Goal: Navigation & Orientation: Find specific page/section

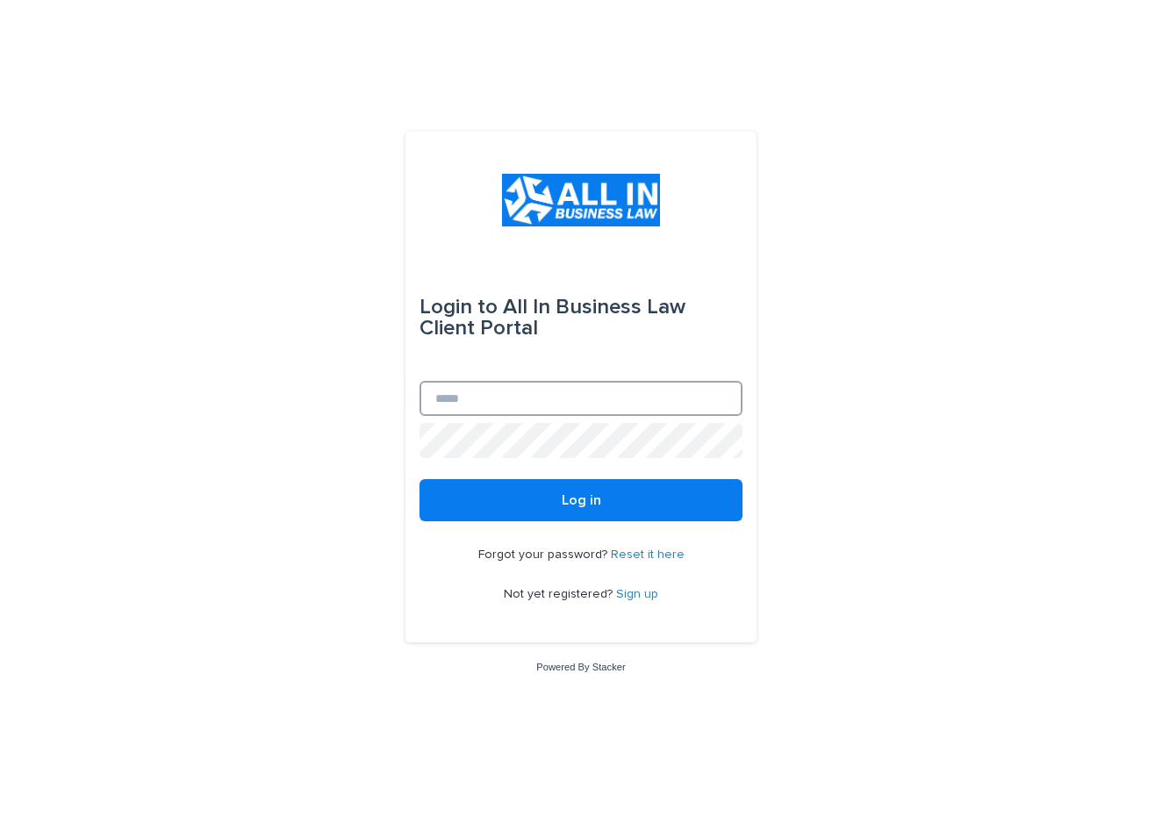
click at [490, 409] on input "Email" at bounding box center [580, 398] width 323 height 35
type input "**********"
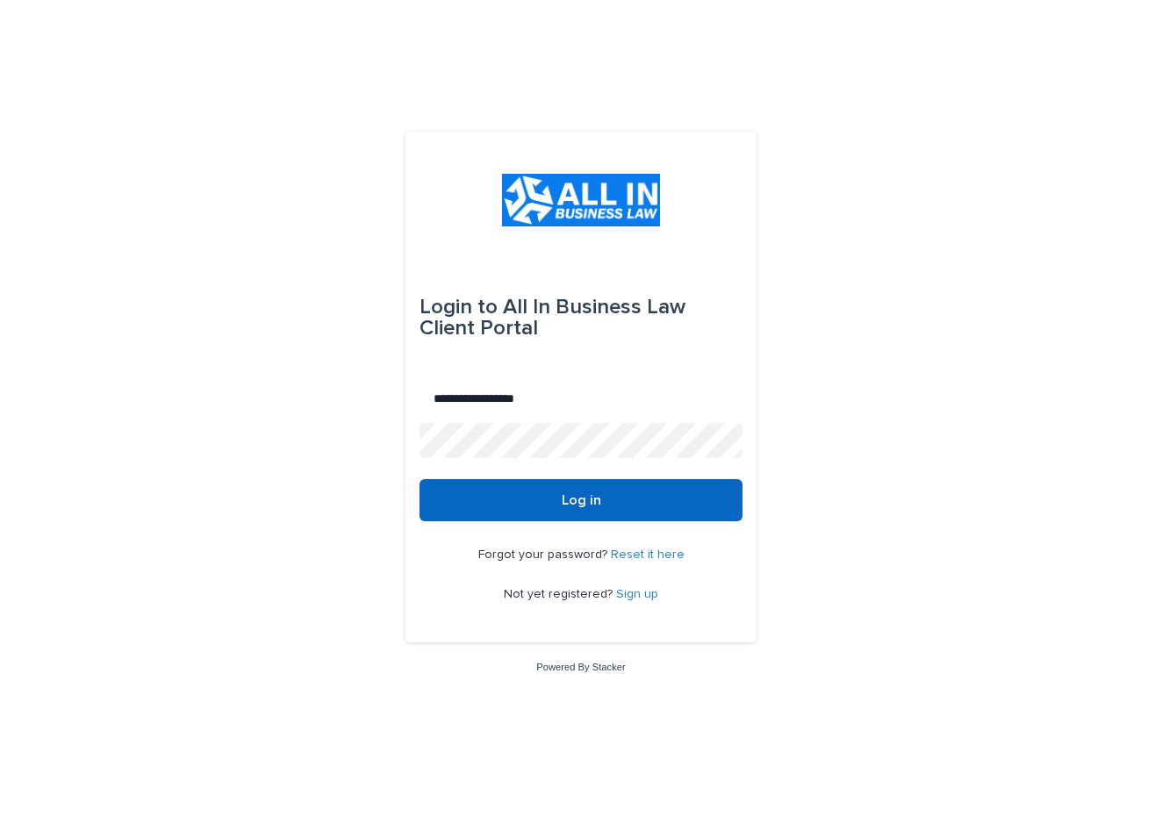
click at [580, 511] on button "Log in" at bounding box center [580, 500] width 323 height 42
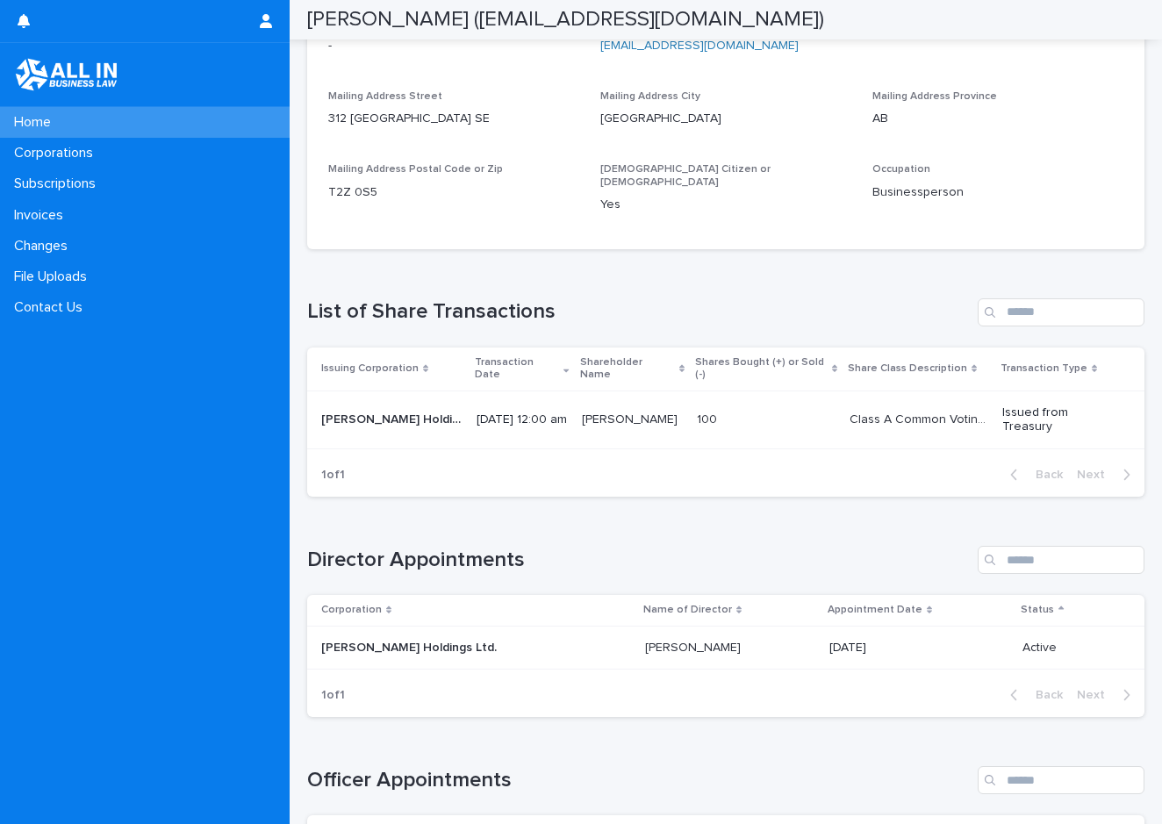
scroll to position [605, 0]
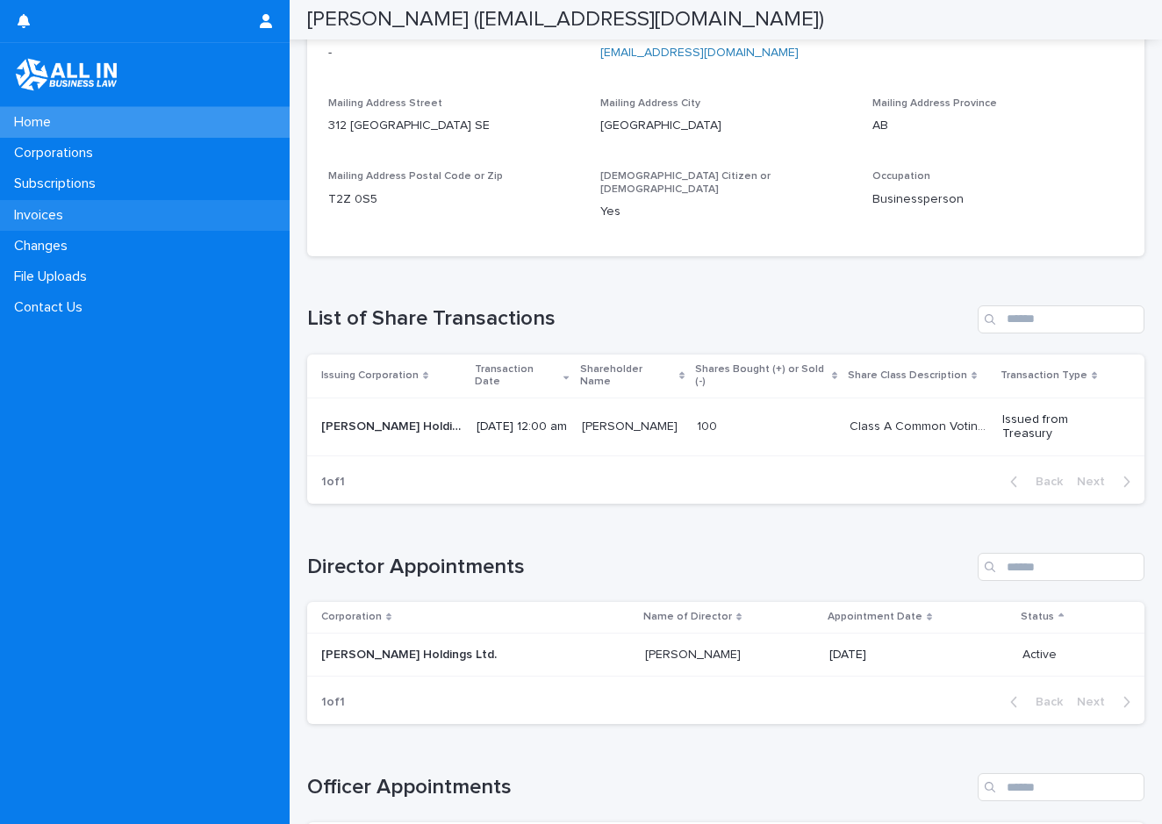
click at [40, 213] on p "Invoices" at bounding box center [42, 215] width 70 height 17
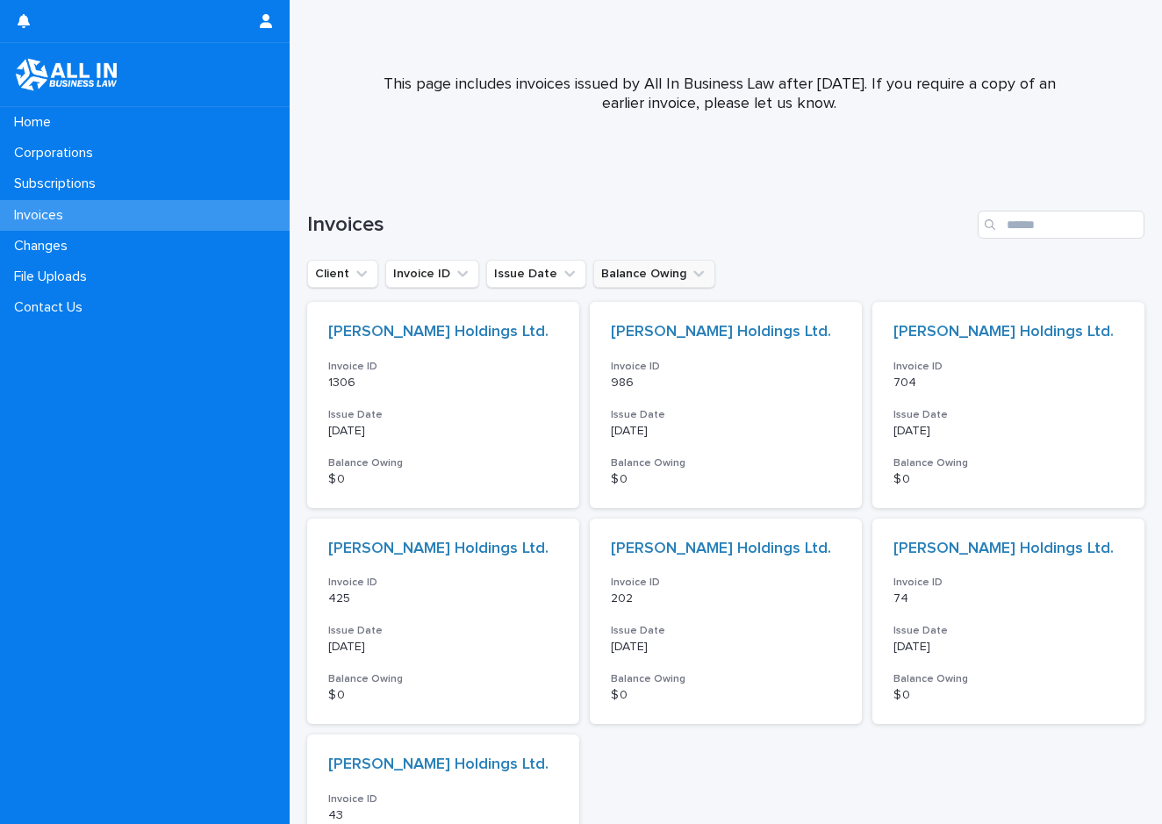
click at [690, 270] on icon "Balance Owing" at bounding box center [699, 274] width 18 height 18
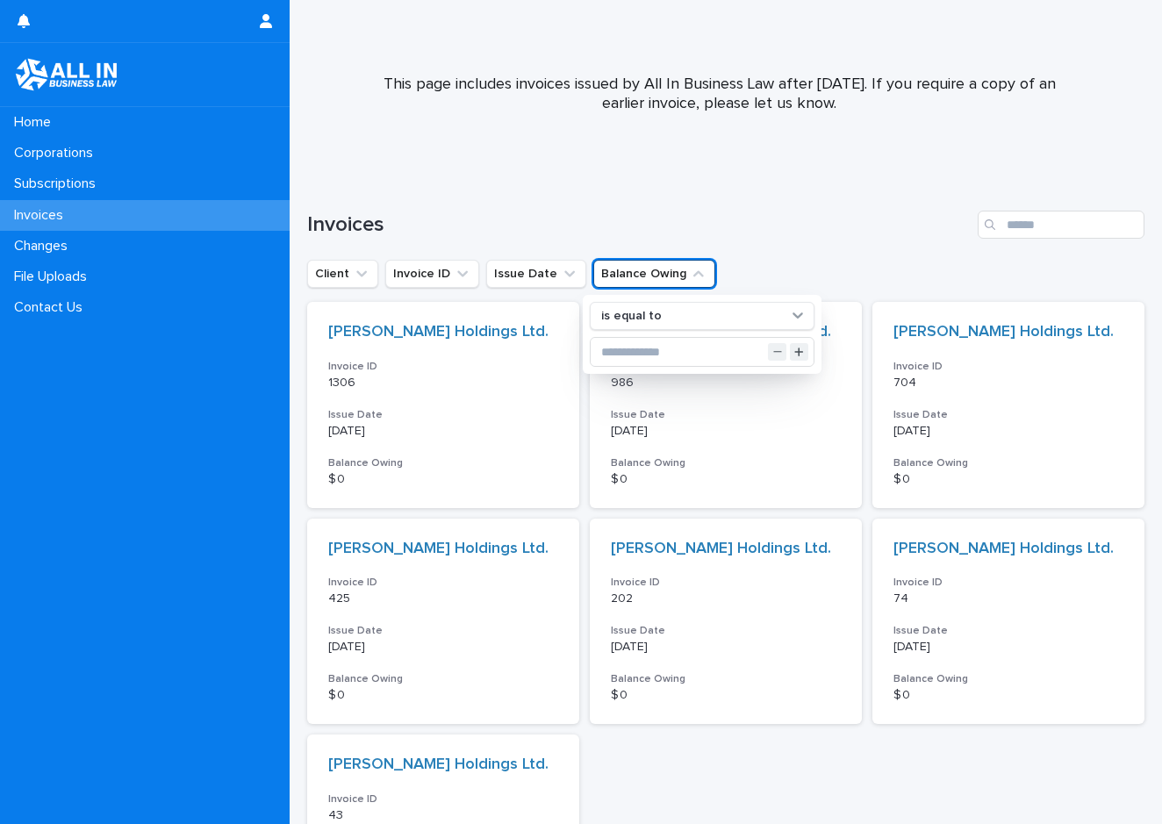
click at [775, 269] on div "Client Invoice ID Issue Date Balance Owing is equal to" at bounding box center [725, 274] width 837 height 28
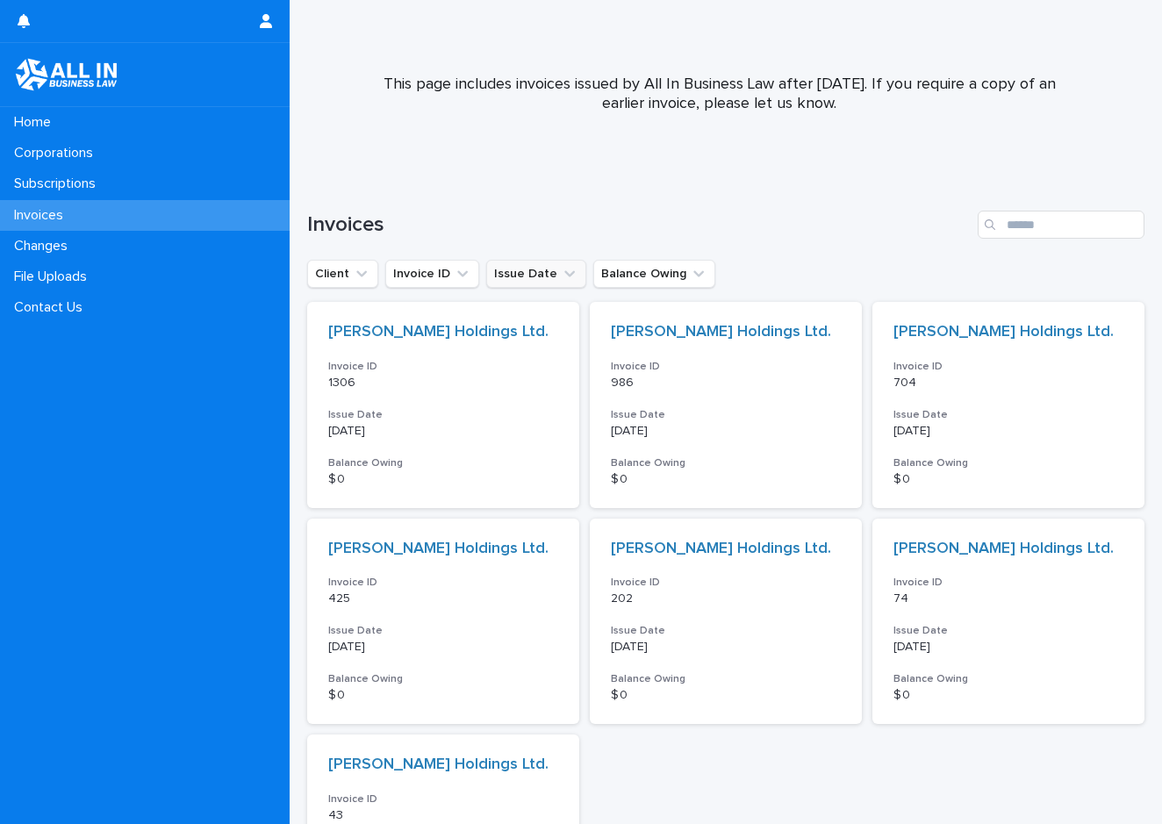
click at [548, 278] on button "Issue Date" at bounding box center [536, 274] width 100 height 28
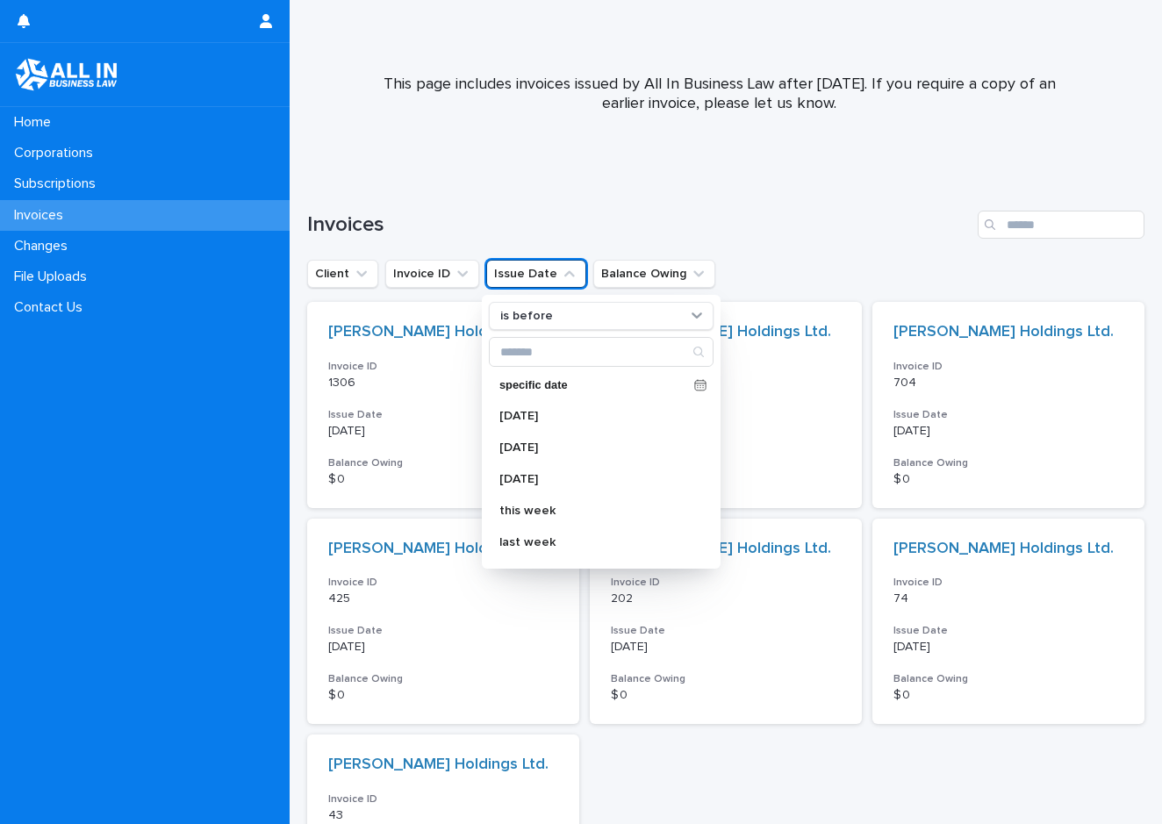
click at [773, 237] on div "Invoices" at bounding box center [725, 225] width 837 height 28
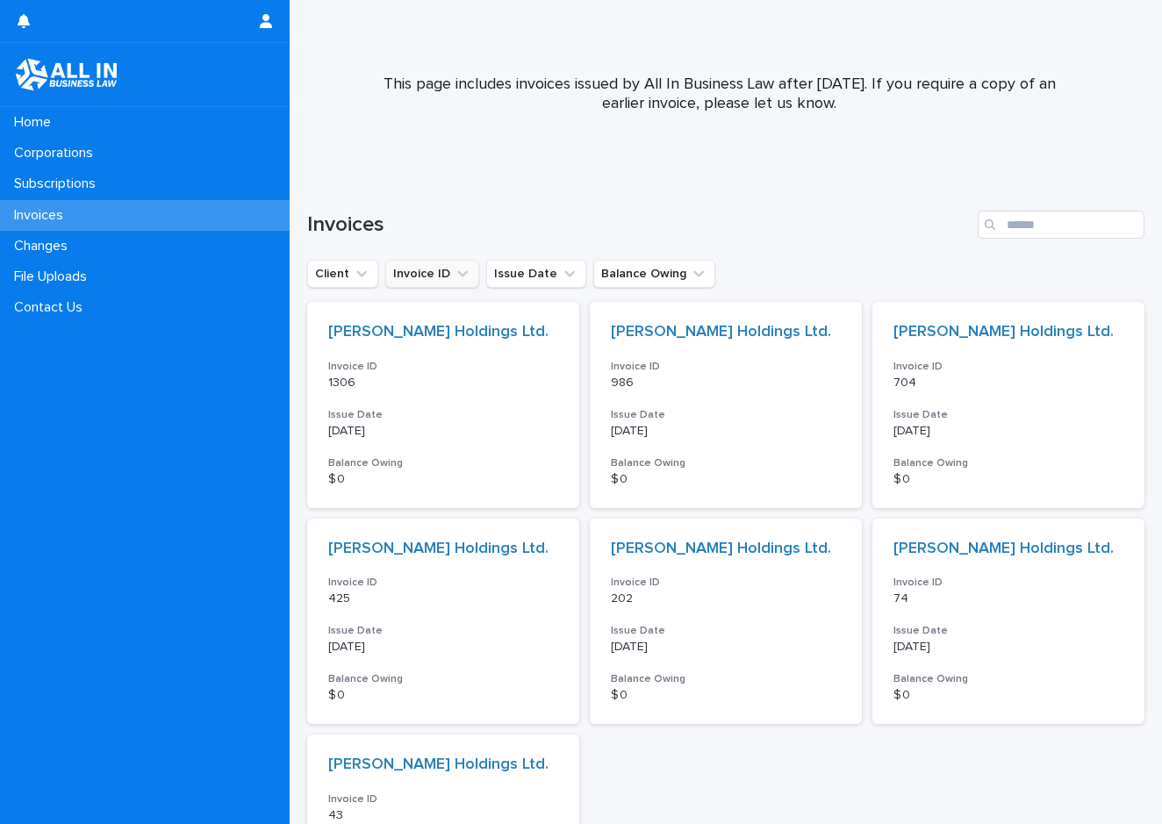
click at [466, 276] on icon "Invoice ID" at bounding box center [463, 274] width 18 height 18
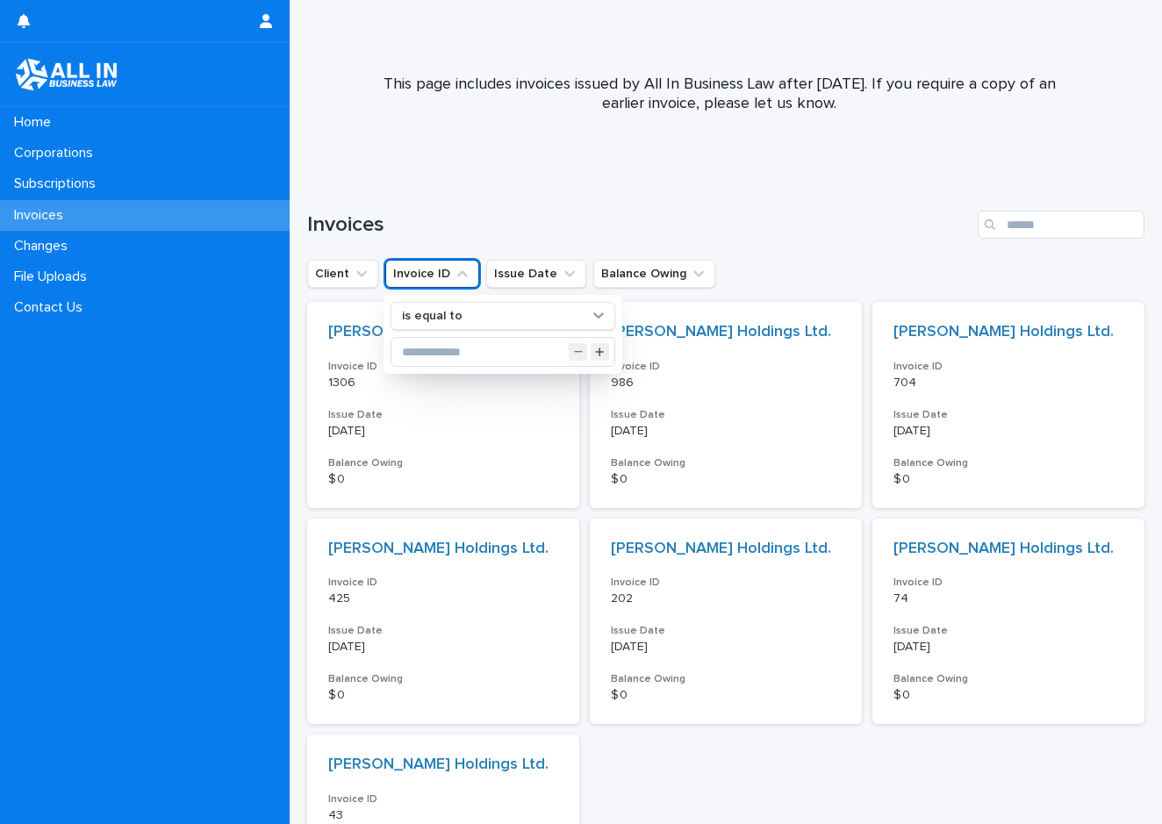
click at [822, 219] on h1 "Invoices" at bounding box center [638, 224] width 663 height 25
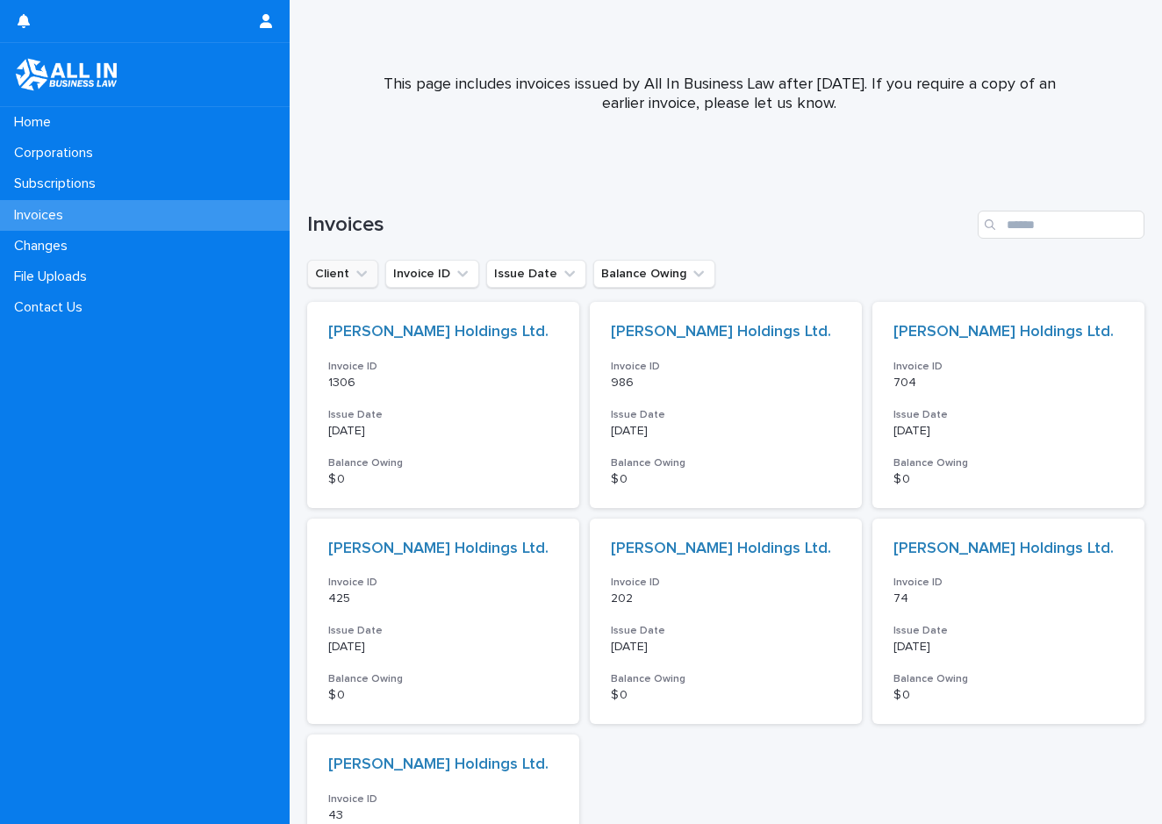
click at [358, 278] on icon "Client" at bounding box center [362, 274] width 18 height 18
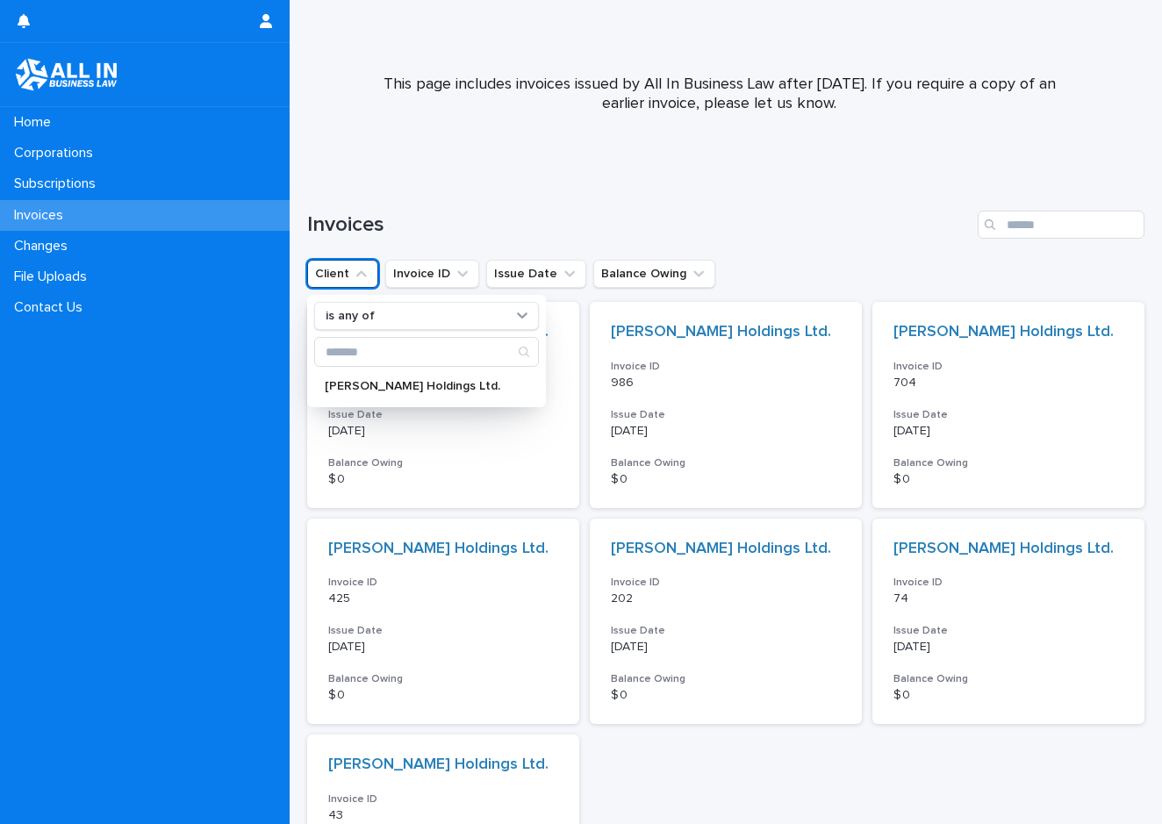
click at [780, 219] on h1 "Invoices" at bounding box center [638, 224] width 663 height 25
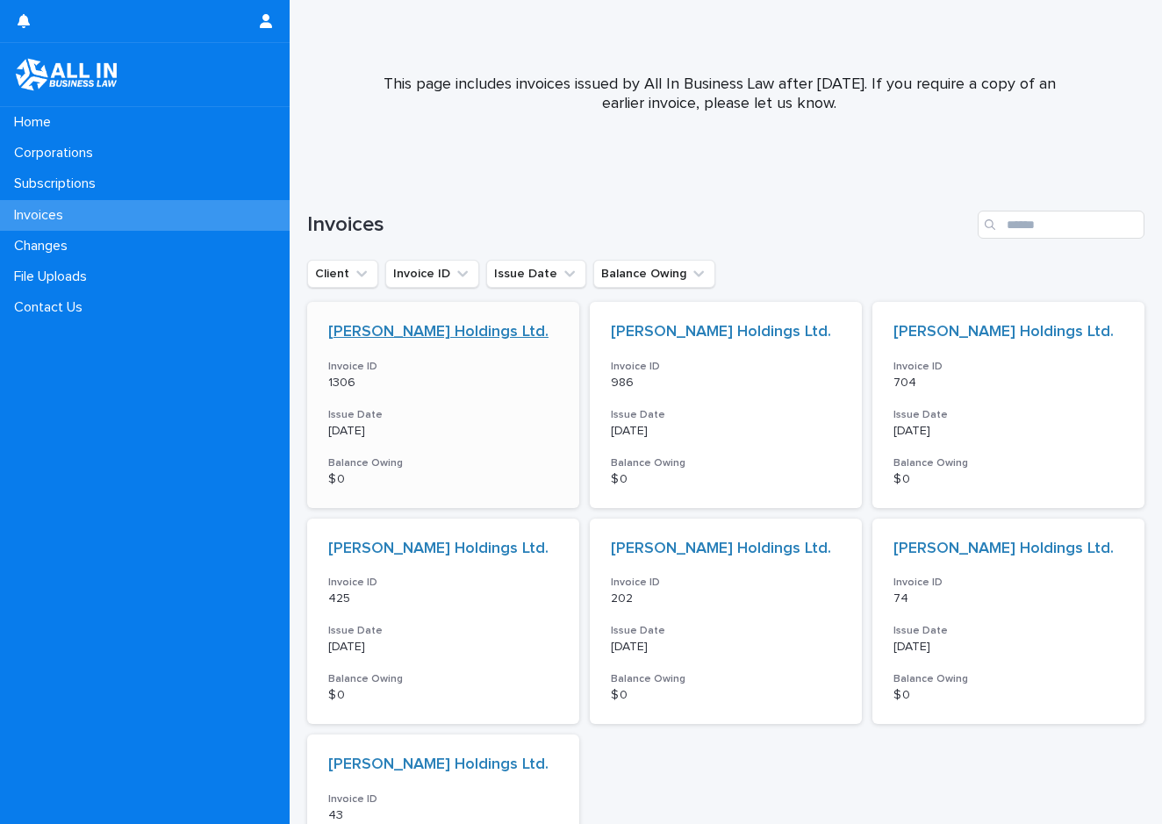
click at [411, 333] on link "[PERSON_NAME] Holdings Ltd." at bounding box center [438, 332] width 220 height 19
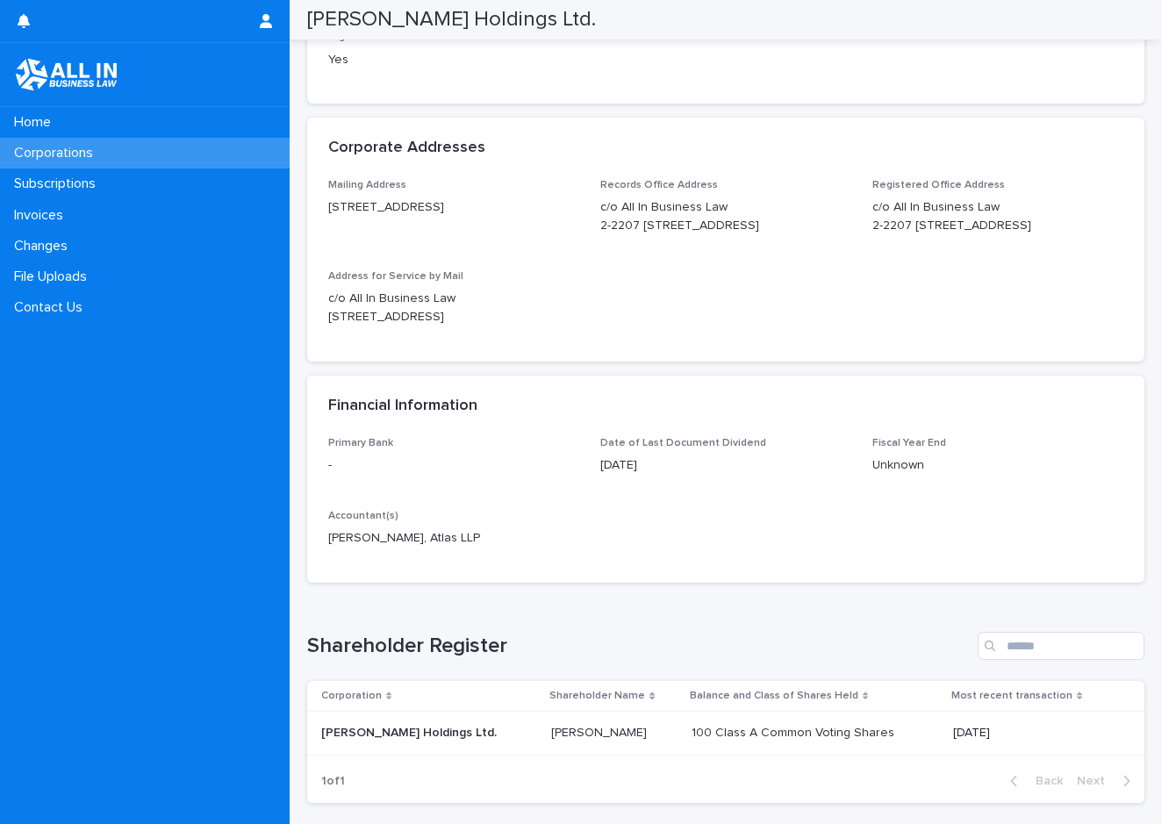
scroll to position [1123, 0]
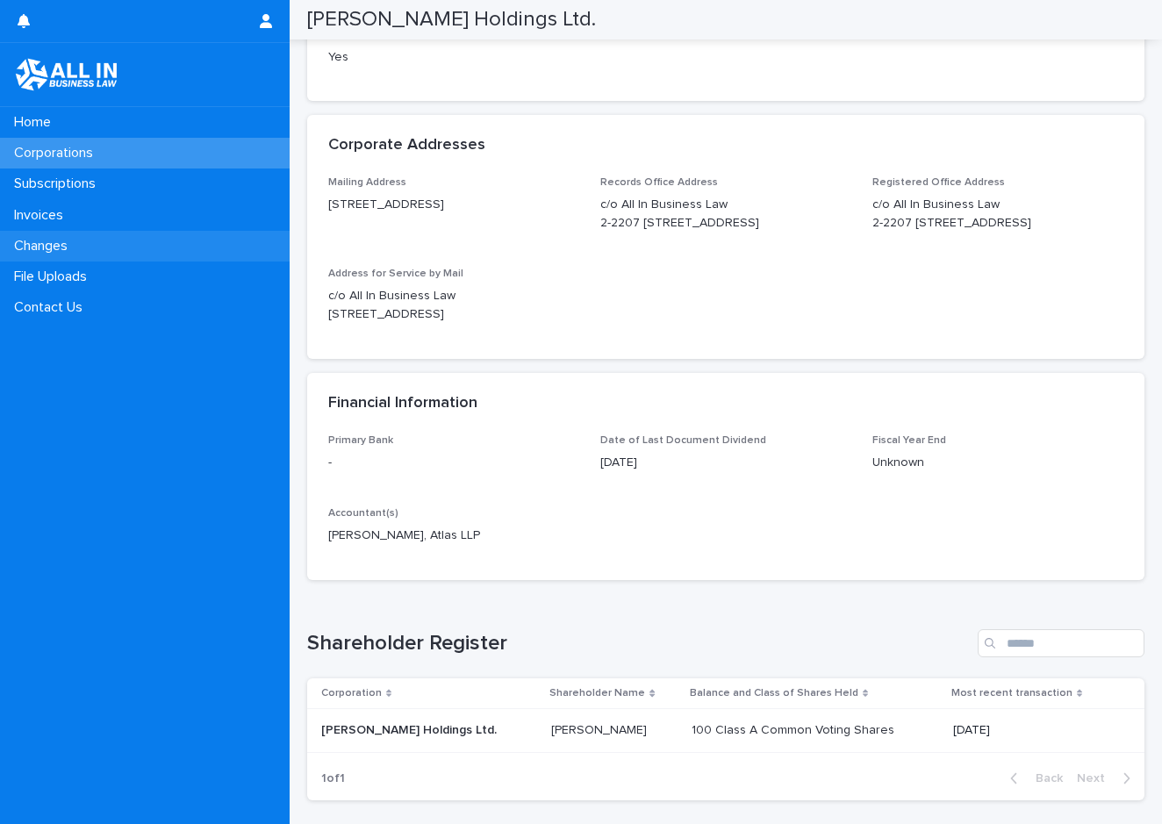
click at [60, 250] on p "Changes" at bounding box center [44, 246] width 75 height 17
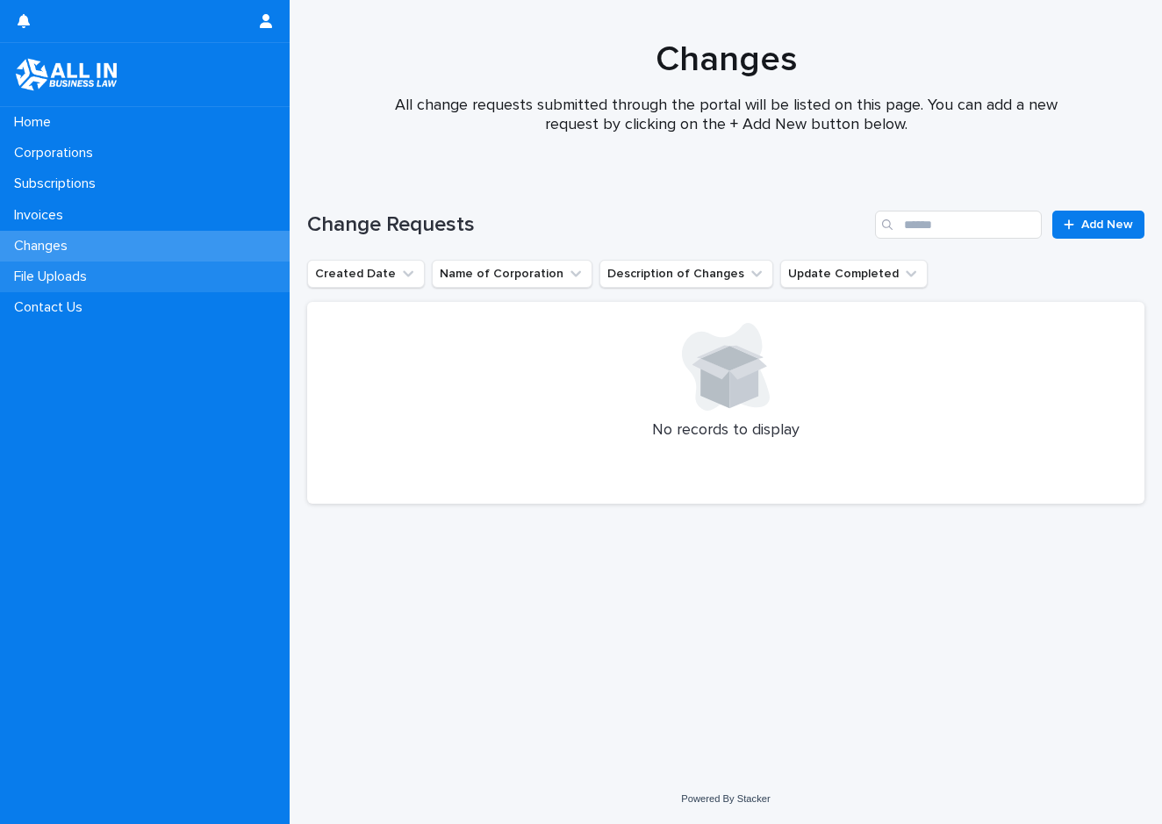
click at [49, 274] on p "File Uploads" at bounding box center [54, 277] width 94 height 17
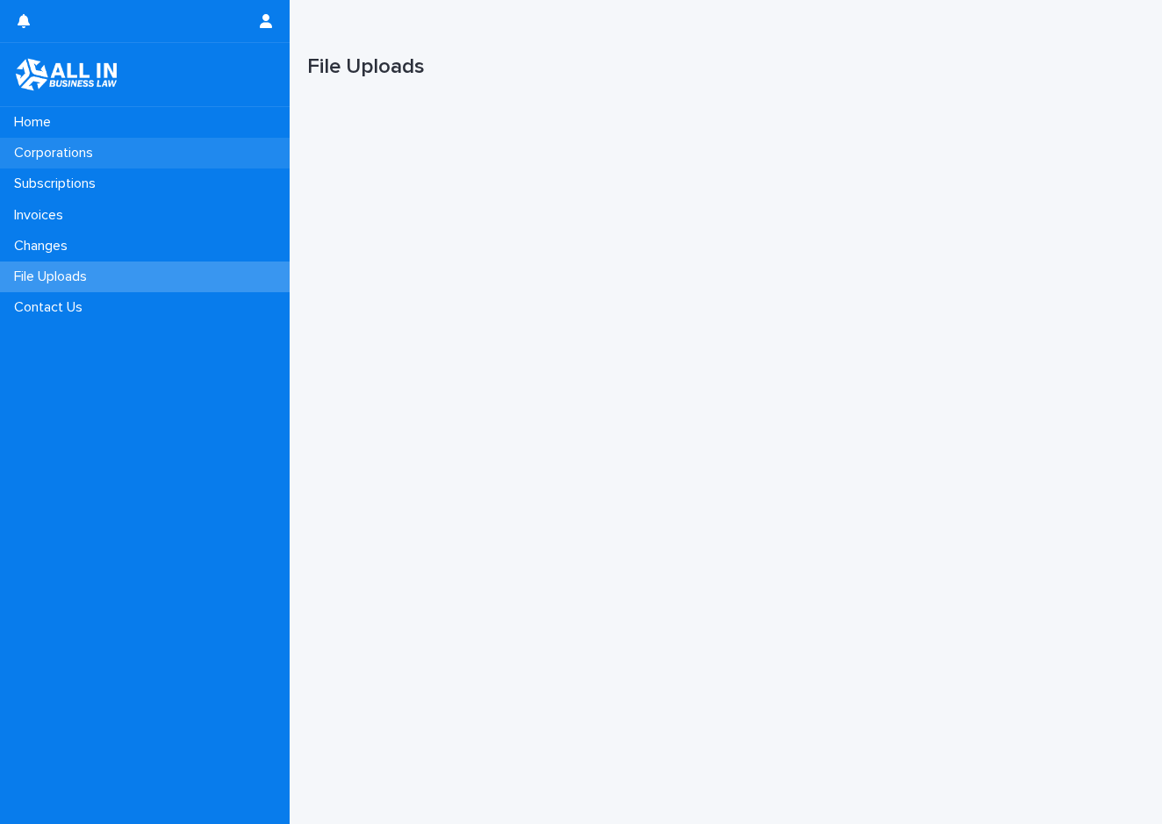
click at [45, 150] on p "Corporations" at bounding box center [57, 153] width 100 height 17
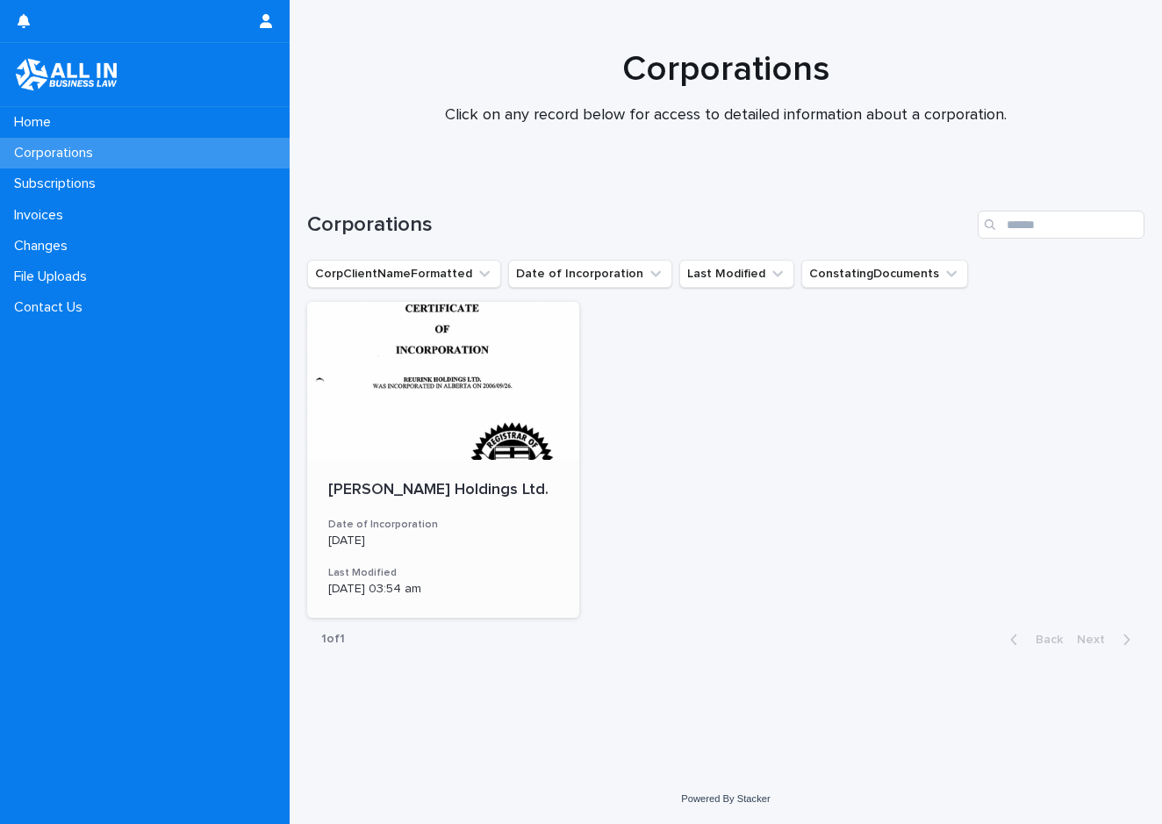
click at [421, 465] on div "[PERSON_NAME] Holdings Ltd. Date of Incorporation [DATE] Last Modified [DATE] 0…" at bounding box center [443, 539] width 272 height 158
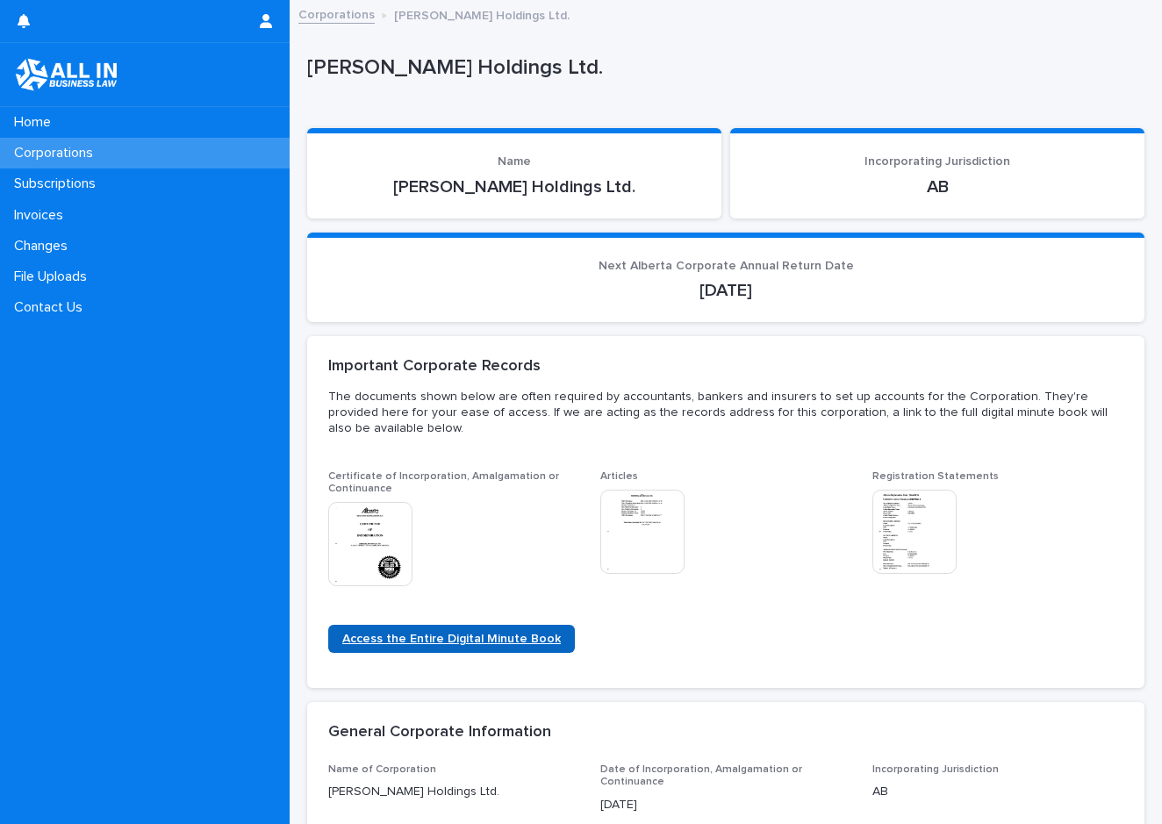
click at [452, 636] on span "Access the Entire Digital Minute Book" at bounding box center [451, 639] width 219 height 12
click at [633, 557] on img at bounding box center [642, 532] width 84 height 84
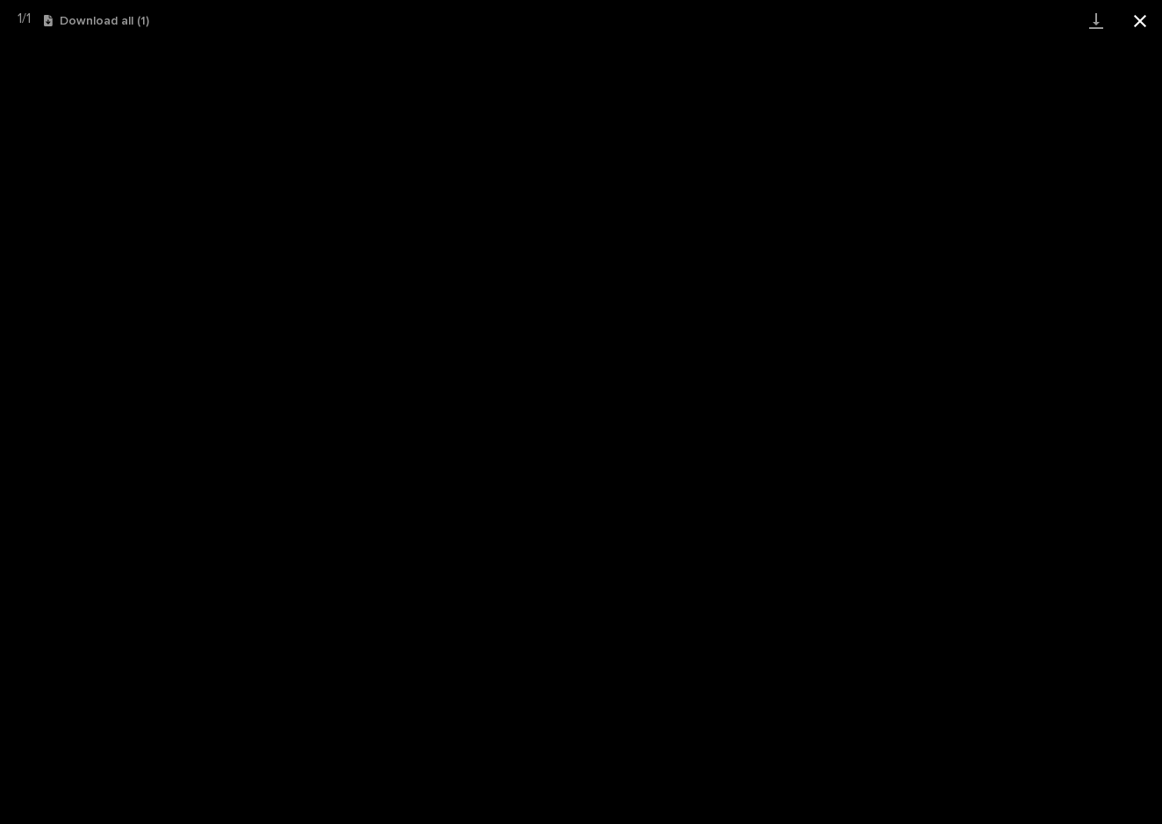
click at [1143, 26] on button "Close gallery" at bounding box center [1140, 20] width 44 height 41
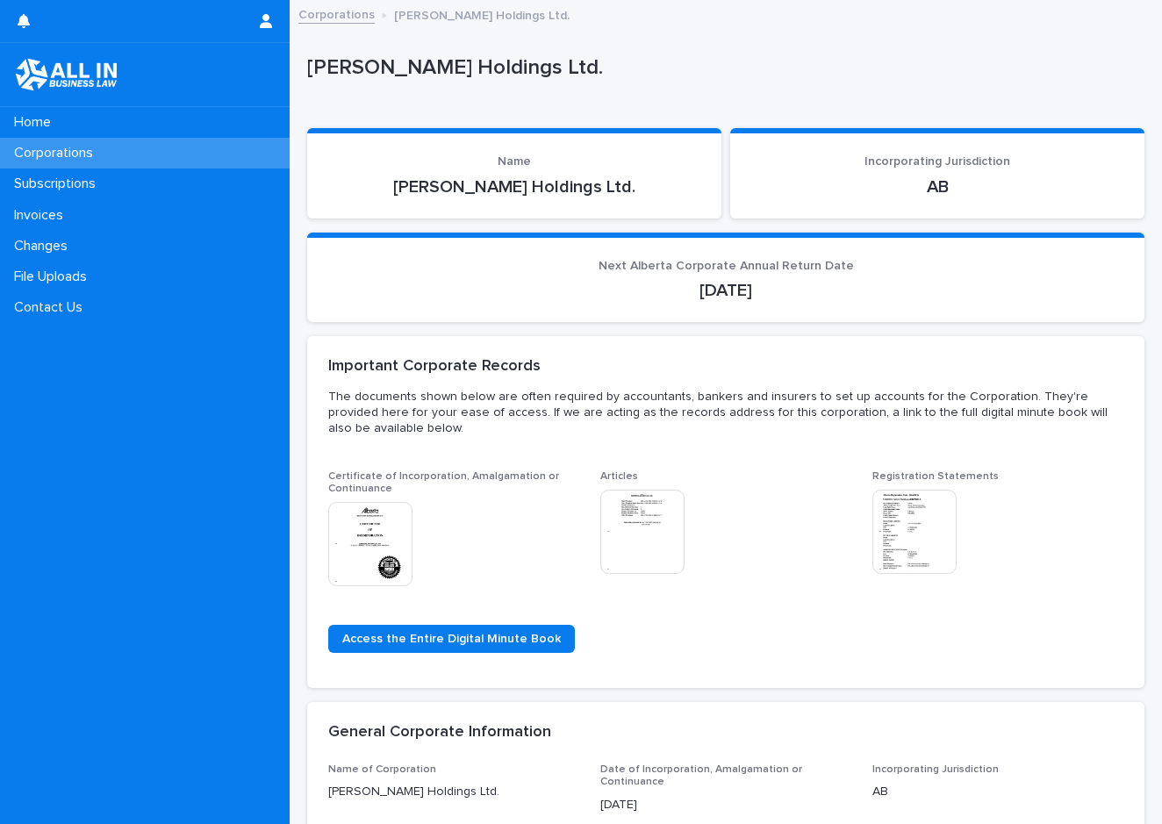
click at [906, 527] on img at bounding box center [914, 532] width 84 height 84
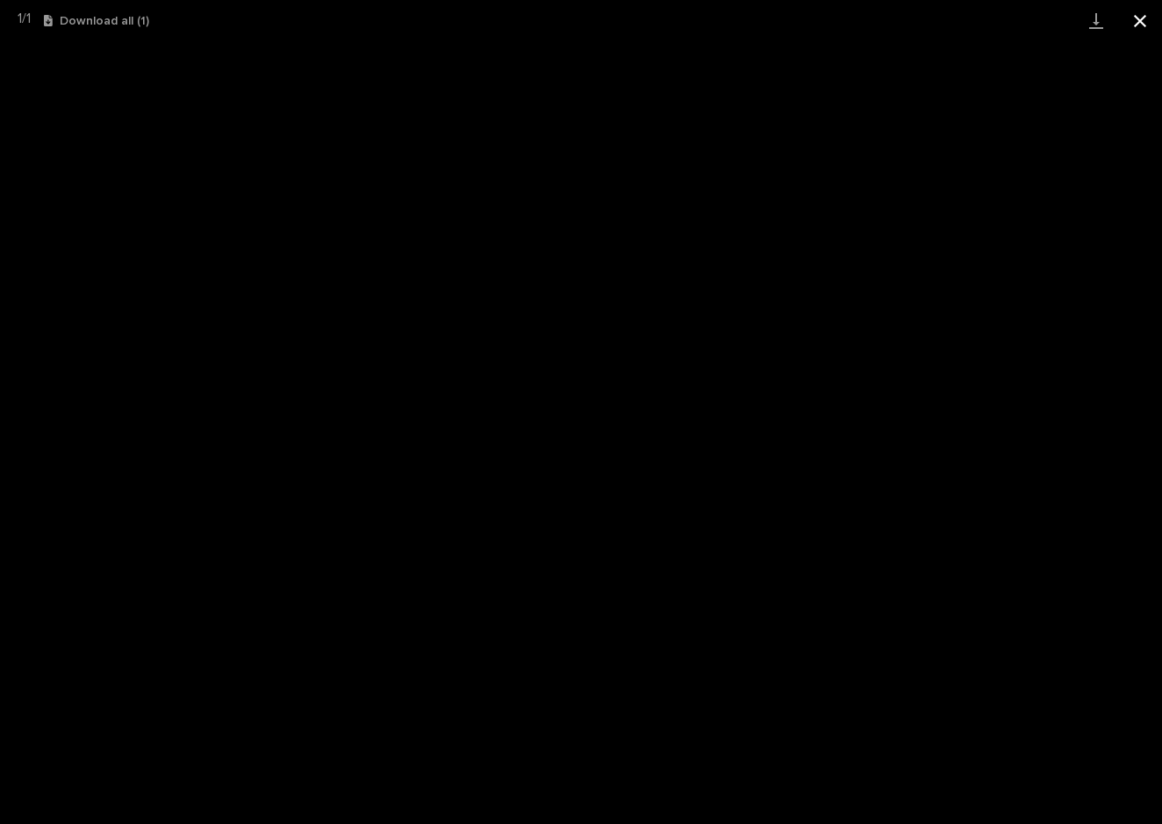
click at [1139, 21] on button "Close gallery" at bounding box center [1140, 20] width 44 height 41
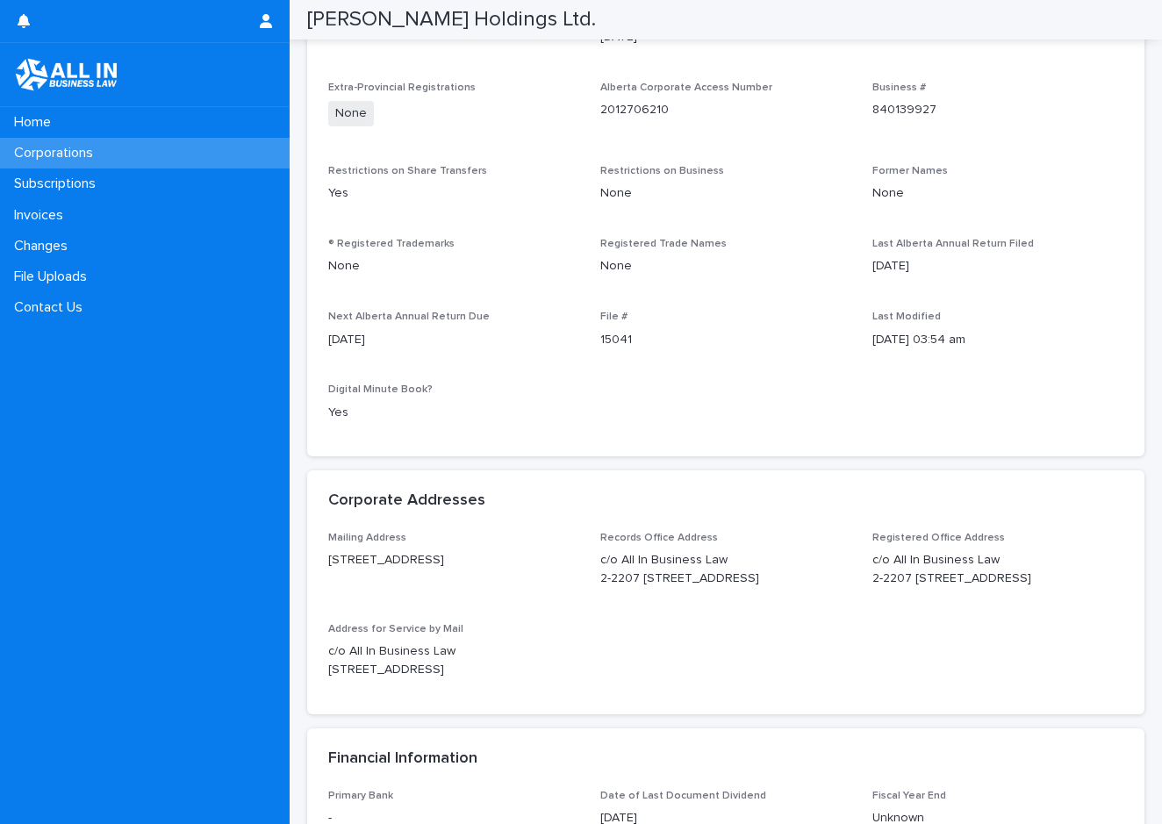
scroll to position [771, 0]
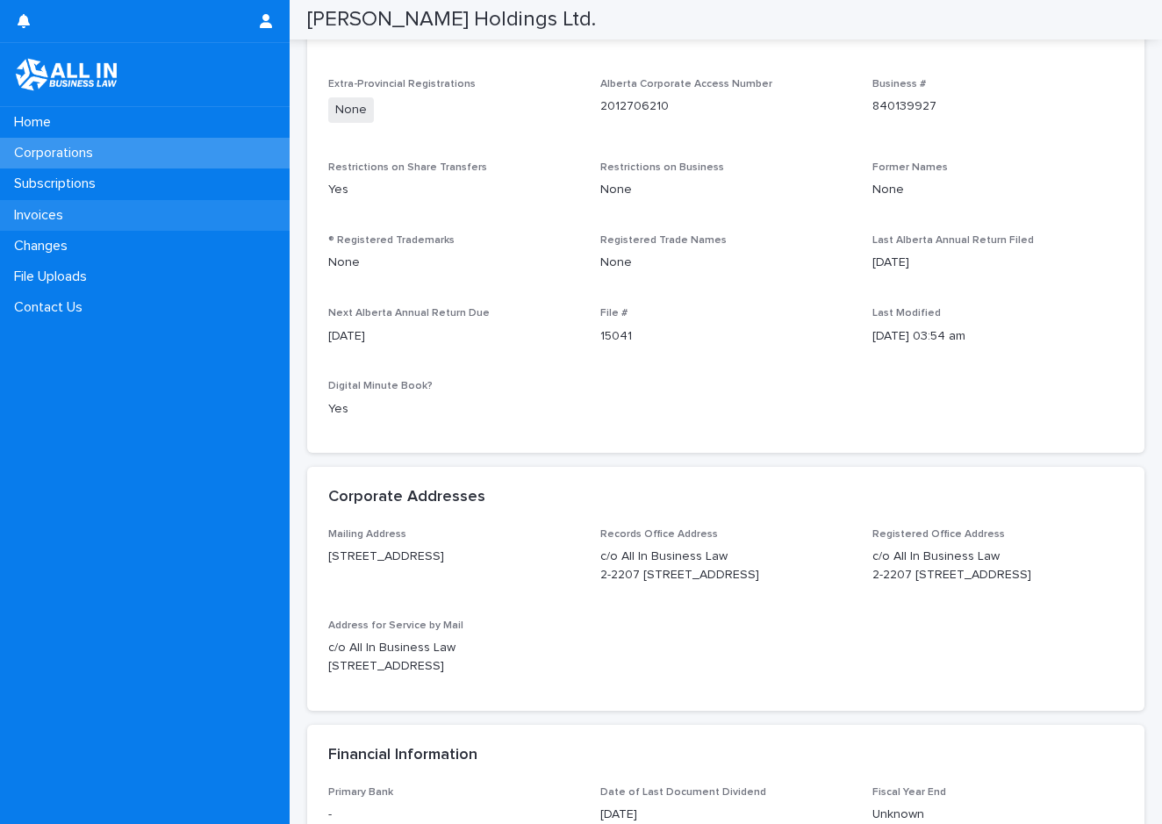
click at [50, 211] on p "Invoices" at bounding box center [42, 215] width 70 height 17
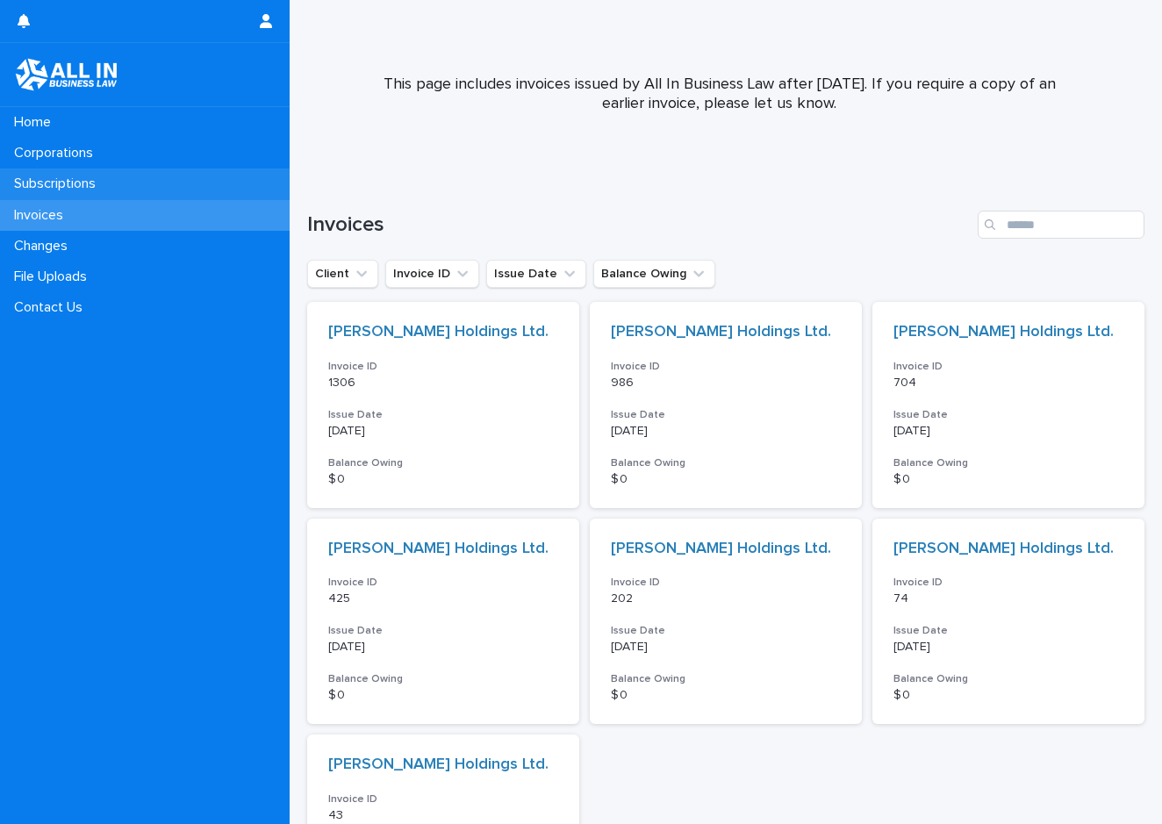
click at [65, 183] on p "Subscriptions" at bounding box center [58, 184] width 103 height 17
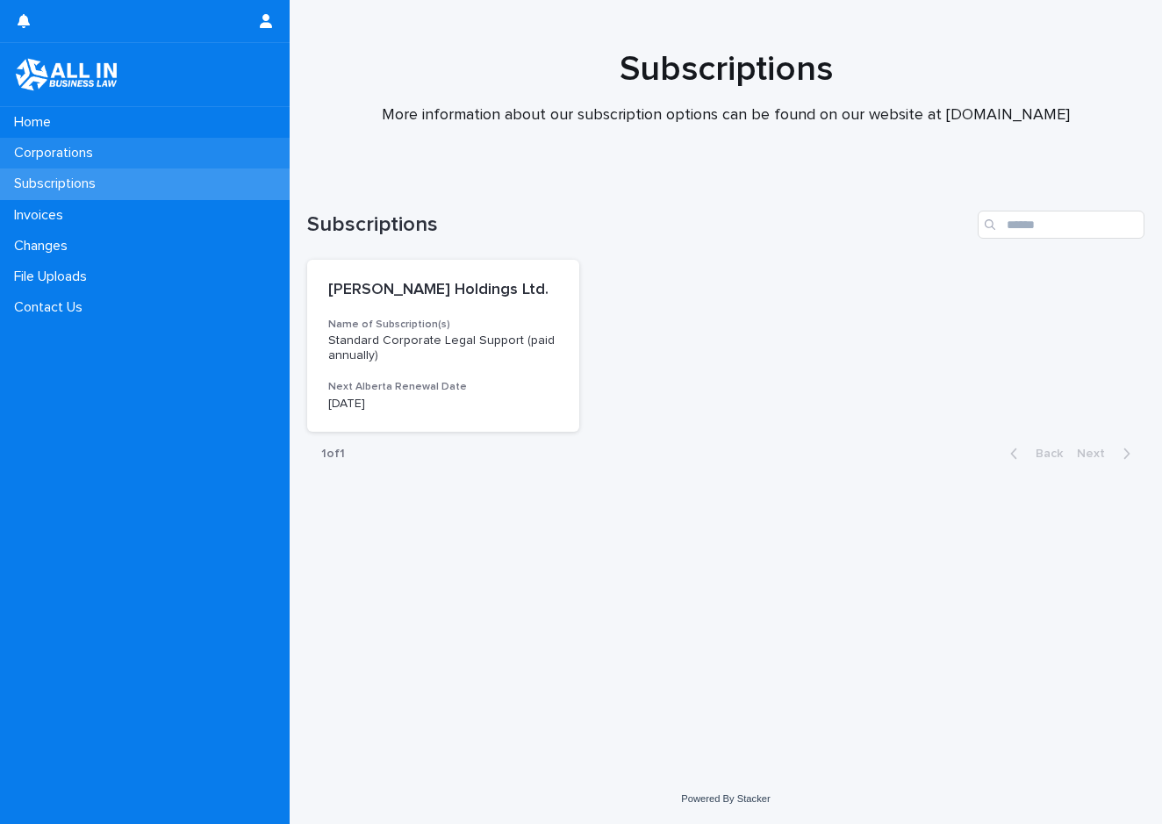
click at [60, 155] on p "Corporations" at bounding box center [57, 153] width 100 height 17
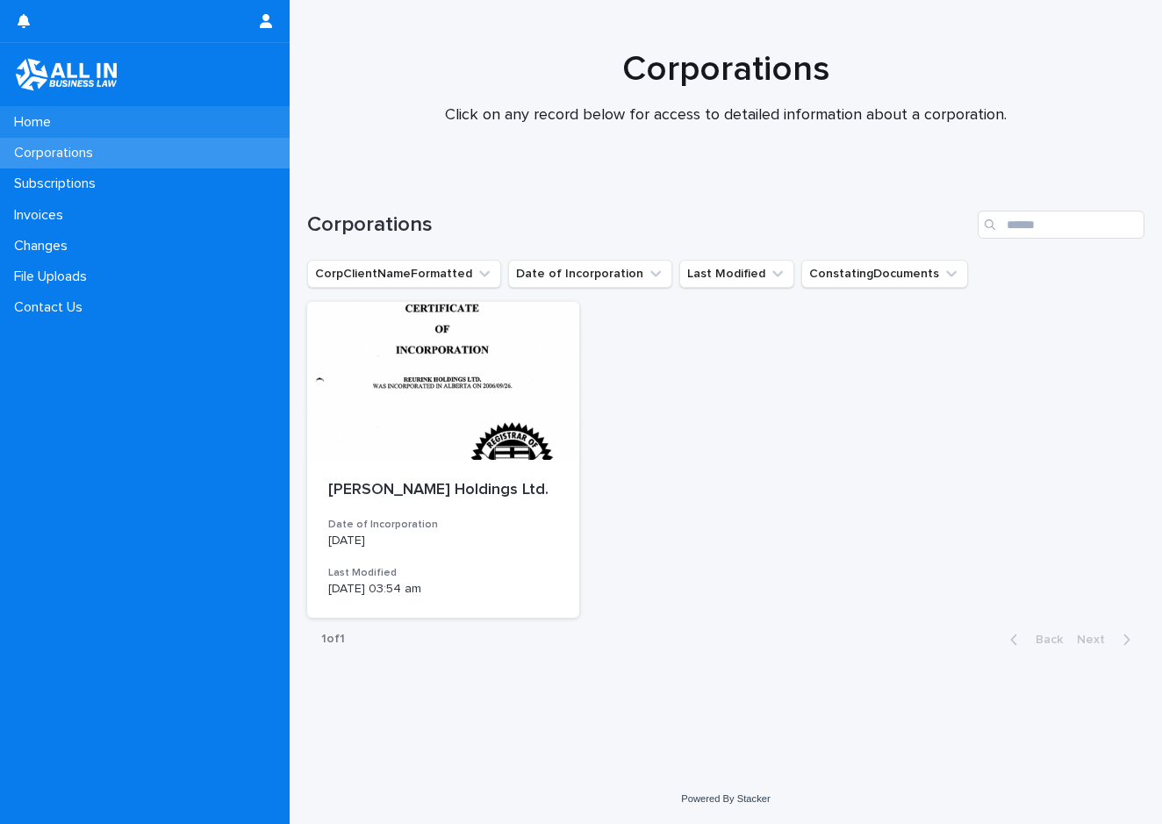
click at [59, 130] on p "Home" at bounding box center [36, 122] width 58 height 17
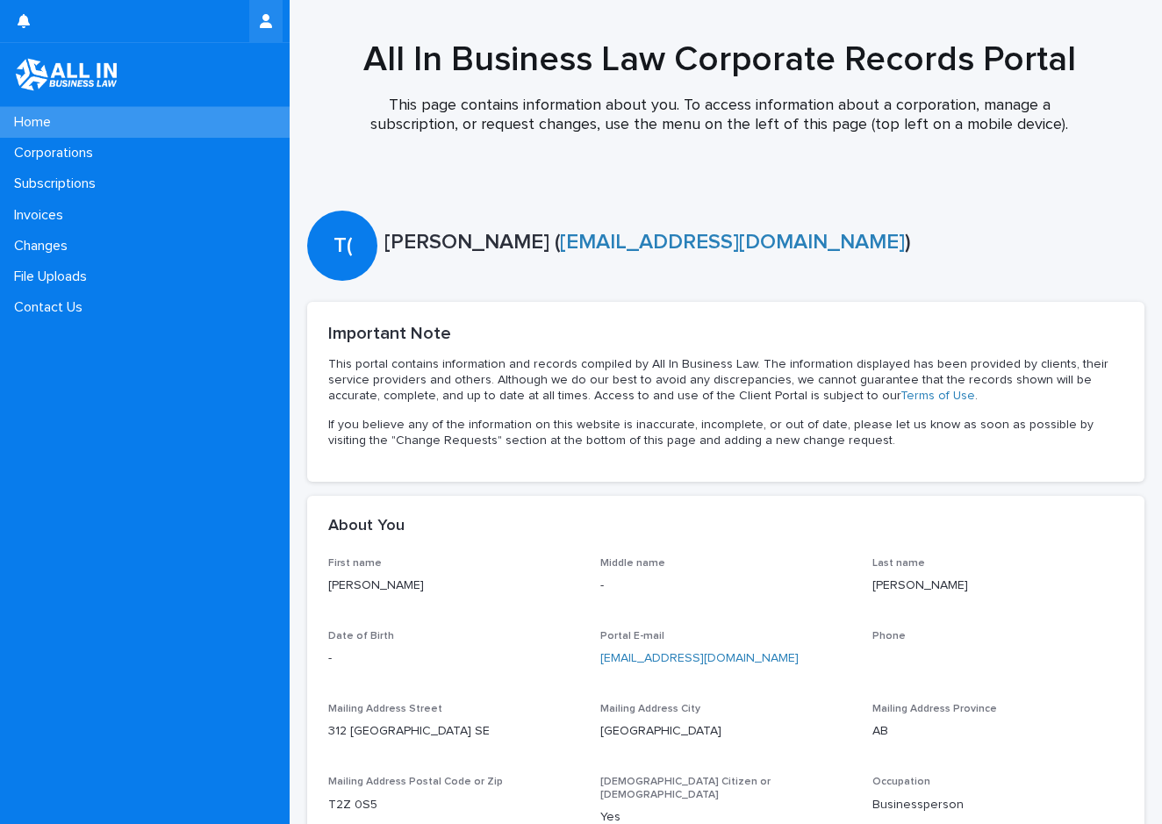
click at [269, 25] on icon "button" at bounding box center [266, 21] width 12 height 14
click at [203, 76] on p "Log Out" at bounding box center [215, 75] width 111 height 30
